Goal: Find specific page/section: Find specific page/section

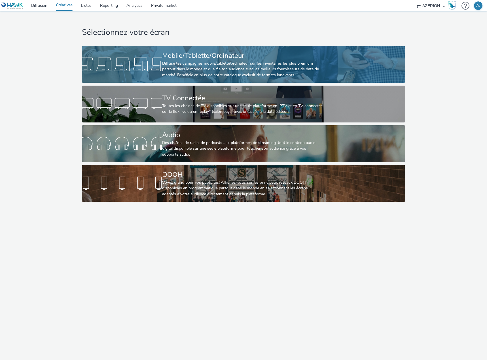
click at [190, 67] on div "Diffuse tes campagnes mobile/tablette/ordinateur sur les inventaires les plus p…" at bounding box center [242, 69] width 160 height 17
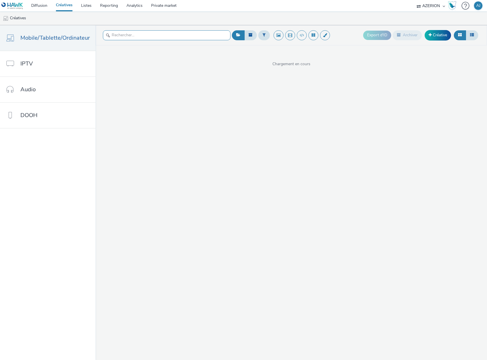
click at [122, 36] on input "text" at bounding box center [166, 35] width 127 height 10
type input "mario"
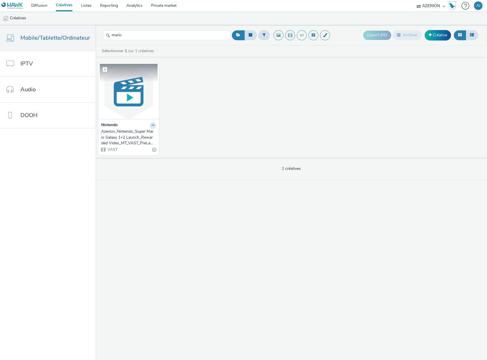
click at [121, 84] on img at bounding box center [129, 91] width 58 height 55
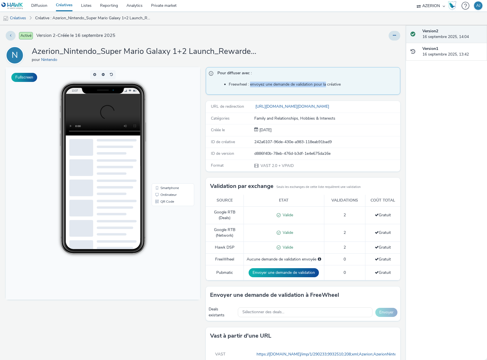
drag, startPoint x: 248, startPoint y: 84, endPoint x: 324, endPoint y: 84, distance: 75.9
click at [324, 84] on li "Freewheel : envoyez une demande de validation pour la créative" at bounding box center [313, 85] width 168 height 6
click at [329, 84] on li "Freewheel : envoyez une demande de validation pour la créative" at bounding box center [313, 85] width 168 height 6
click at [68, 5] on link "Créatives" at bounding box center [64, 5] width 25 height 11
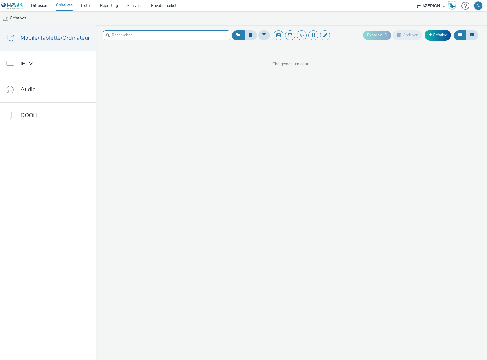
click at [116, 35] on input "text" at bounding box center [166, 35] width 127 height 10
click at [140, 36] on input "vast" at bounding box center [166, 35] width 127 height 10
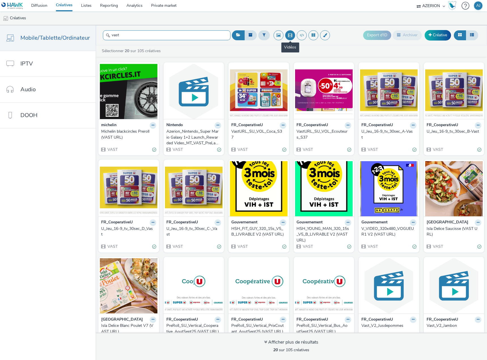
type input "vast"
click at [287, 34] on button at bounding box center [290, 35] width 10 height 10
drag, startPoint x: 127, startPoint y: 37, endPoint x: 96, endPoint y: 37, distance: 30.9
click at [96, 37] on header "vast Export d'ID Archiver Créative" at bounding box center [290, 35] width 391 height 20
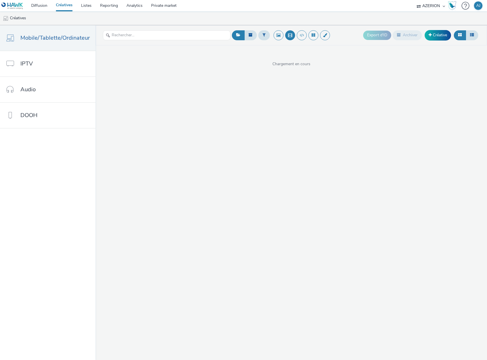
click at [318, 16] on ul "Créatives" at bounding box center [243, 18] width 487 height 14
